Goal: Find specific page/section: Find specific page/section

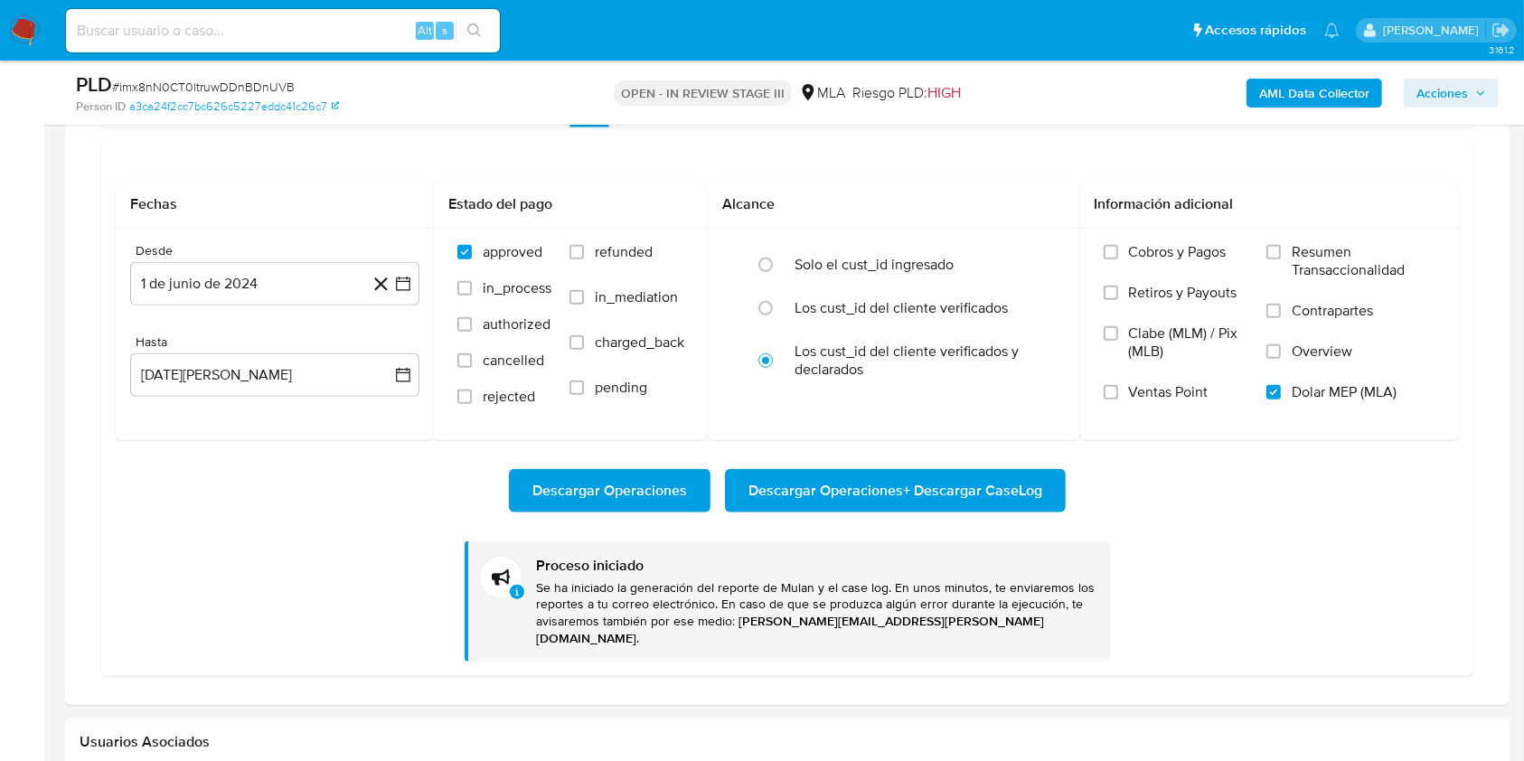
scroll to position [221, 0]
click at [174, 24] on input at bounding box center [283, 31] width 434 height 24
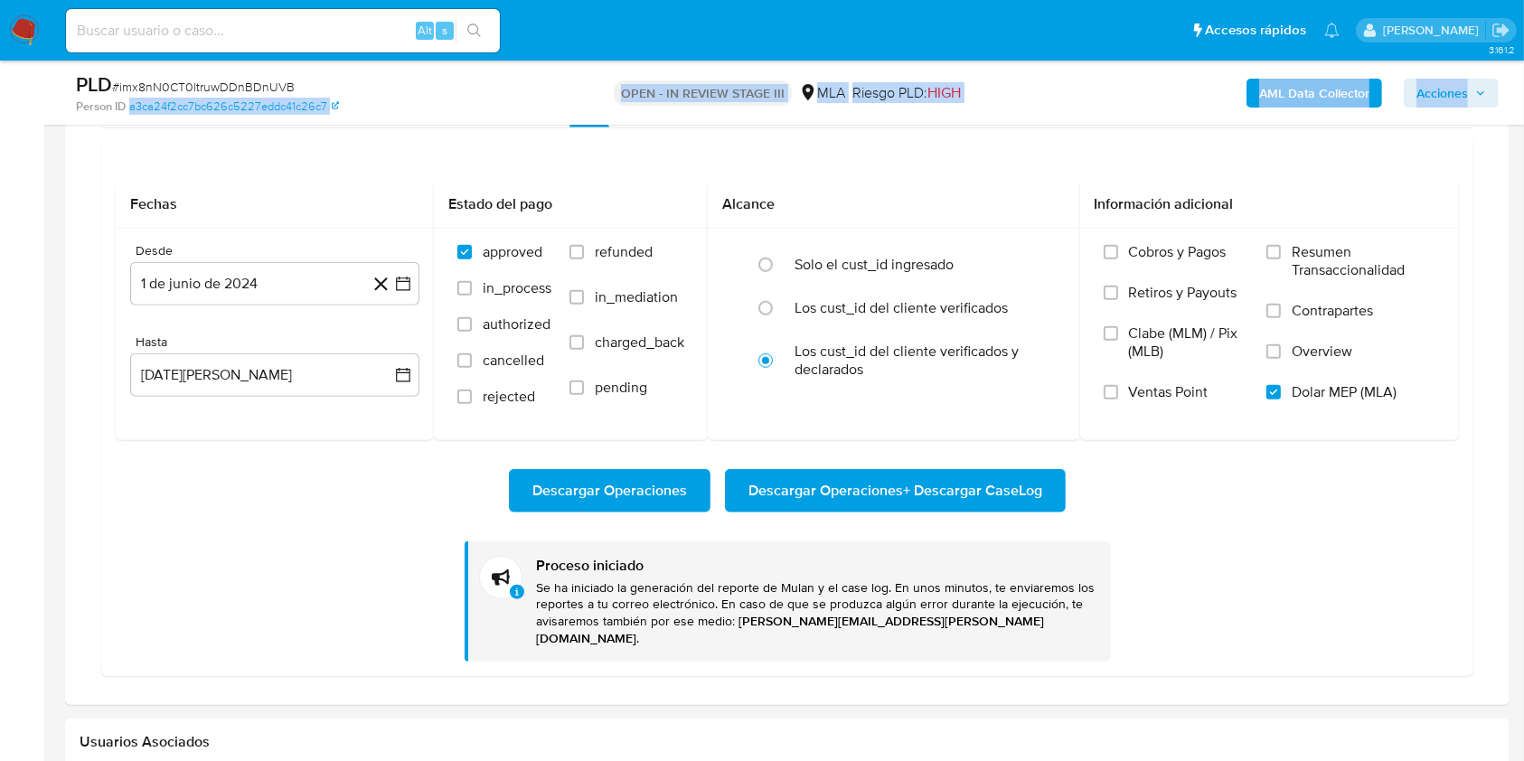
drag, startPoint x: 125, startPoint y: 108, endPoint x: 291, endPoint y: 127, distance: 167.4
click at [291, 127] on div "Asignado a avilosio Asignado el: [DATE] 10:38:23 Creado el: [DATE] Creado el: […" at bounding box center [787, 221] width 1445 height 3336
copy div "a3ca24f2cc7bc626c5227eddc41c26c7 OPEN - IN REVIEW STAGE III MLA Riesgo PLD: HIG…"
click at [335, 109] on icon at bounding box center [335, 105] width 7 height 12
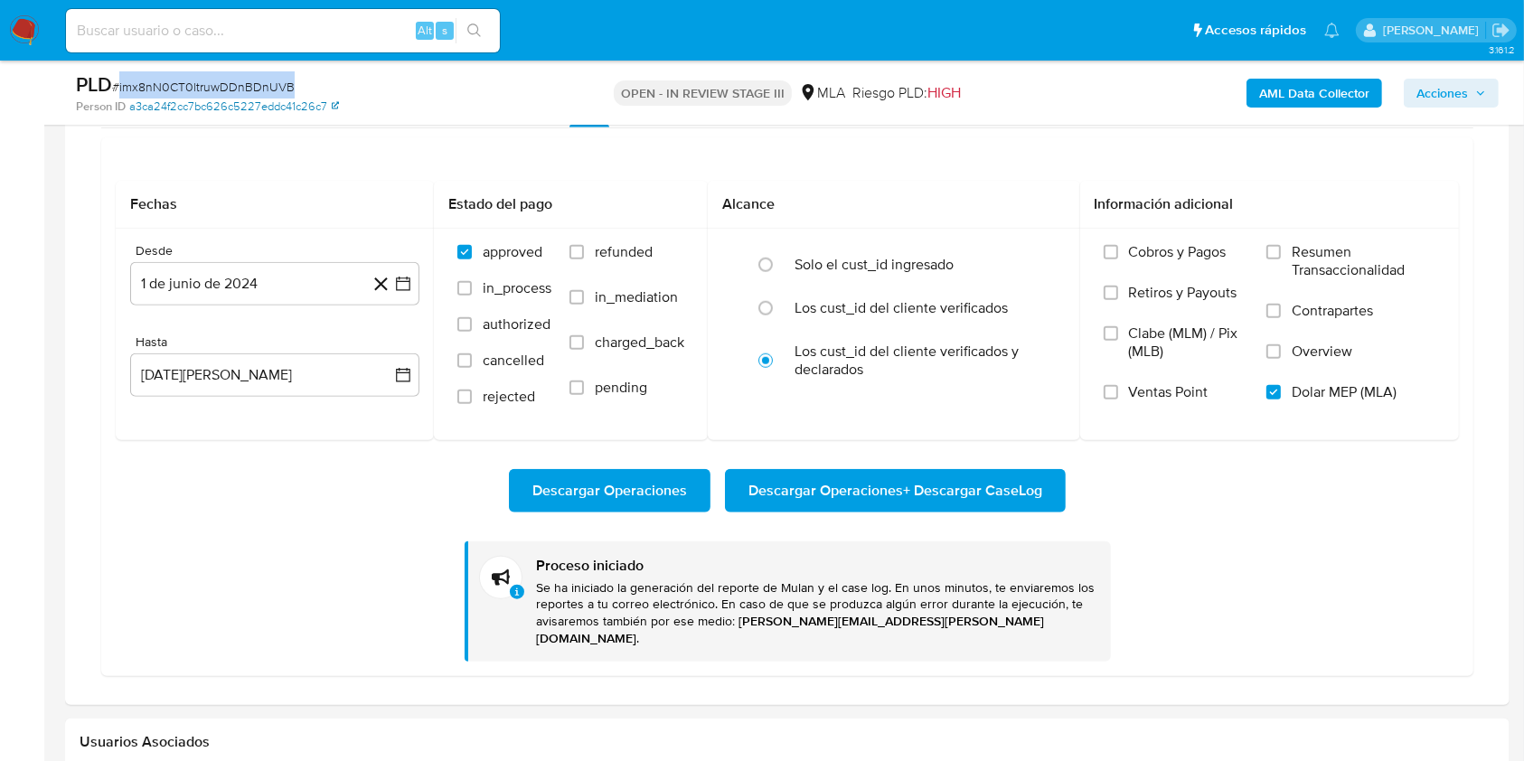
drag, startPoint x: 304, startPoint y: 86, endPoint x: 167, endPoint y: 98, distance: 137.0
click at [124, 90] on div "PLD # imx8nN0CT0ltruwDDnBDnUVB" at bounding box center [309, 84] width 467 height 27
click at [325, 71] on div "PLD # imx8nN0CT0ltruwDDnBDnUVB" at bounding box center [309, 84] width 467 height 27
click at [326, 82] on div "PLD # imx8nN0CT0ltruwDDnBDnUVB" at bounding box center [309, 84] width 467 height 27
drag, startPoint x: 333, startPoint y: 90, endPoint x: 117, endPoint y: 91, distance: 216.1
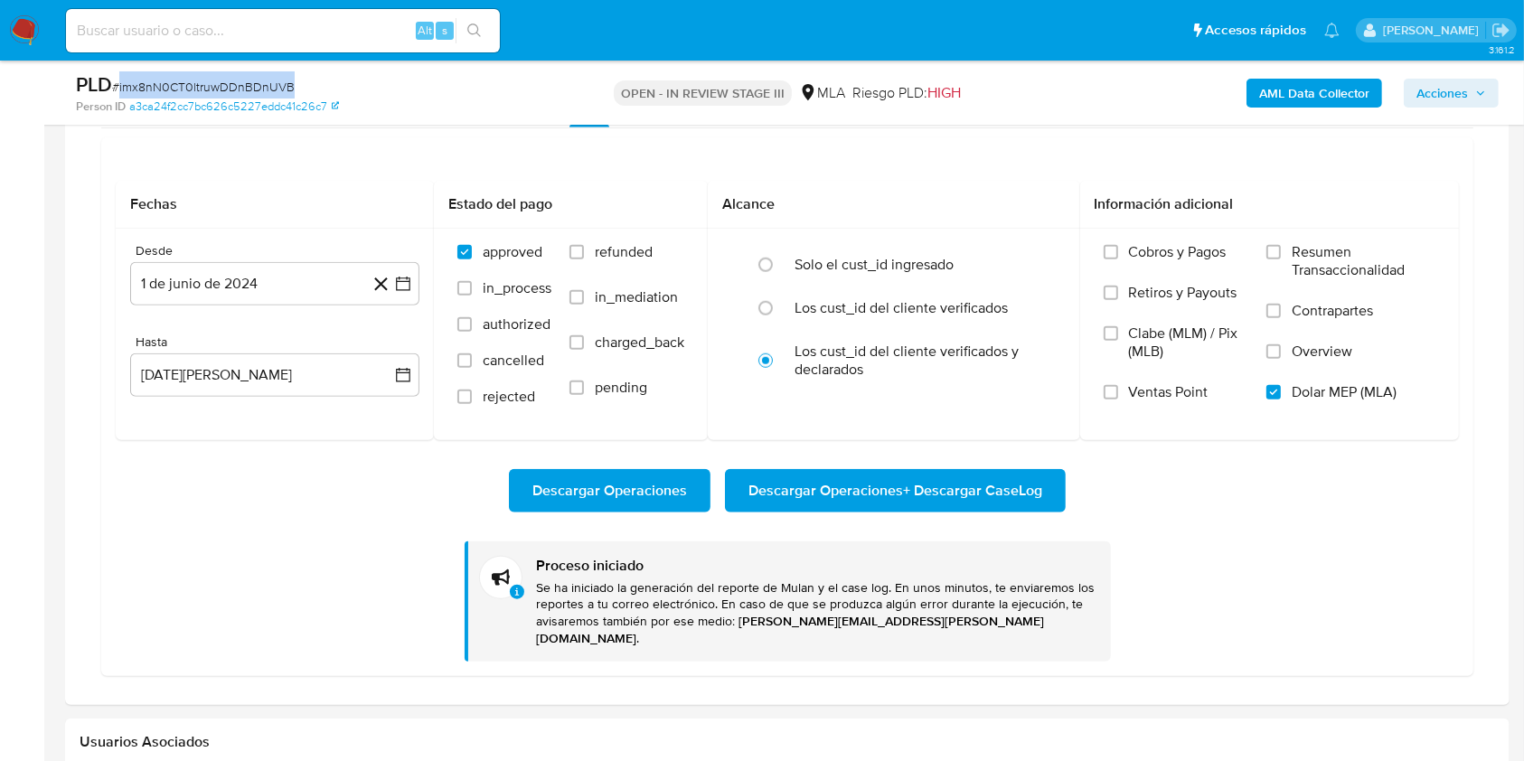
click at [117, 91] on div "PLD # imx8nN0CT0ltruwDDnBDnUVB" at bounding box center [309, 84] width 467 height 27
copy span "imx8nN0CT0ltruwDDnBDnUVB"
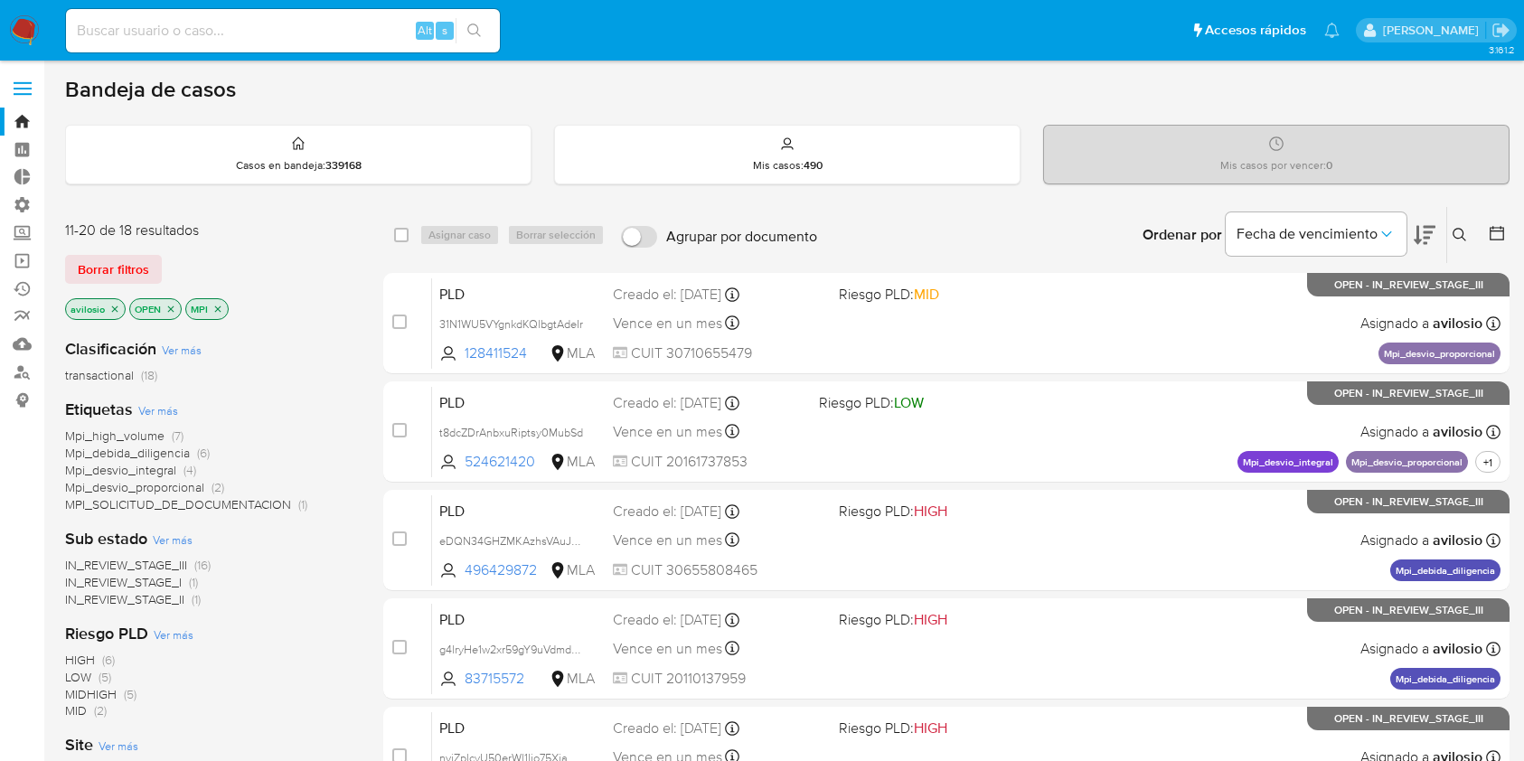
scroll to position [175, 0]
